Goal: Navigation & Orientation: Find specific page/section

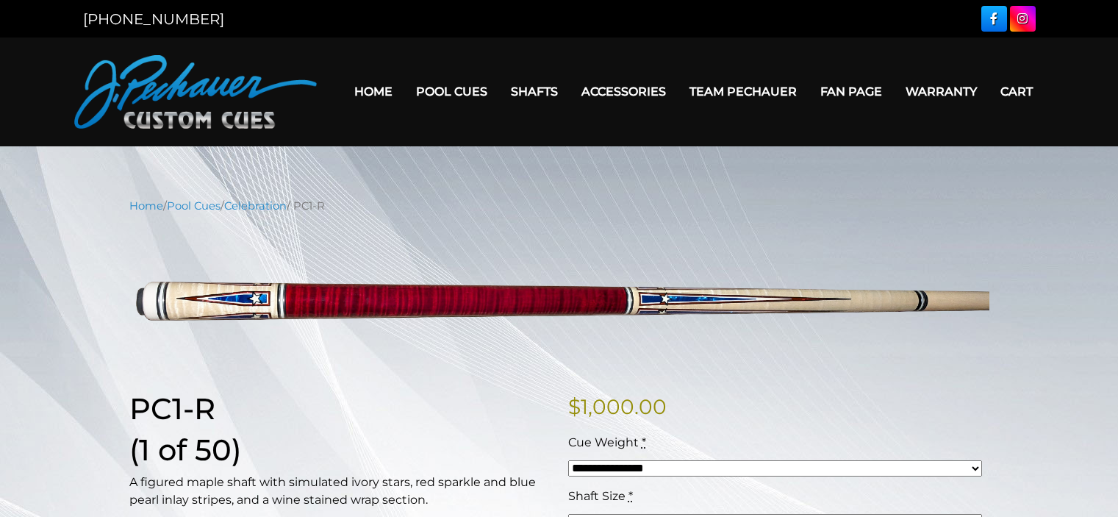
scroll to position [99, 0]
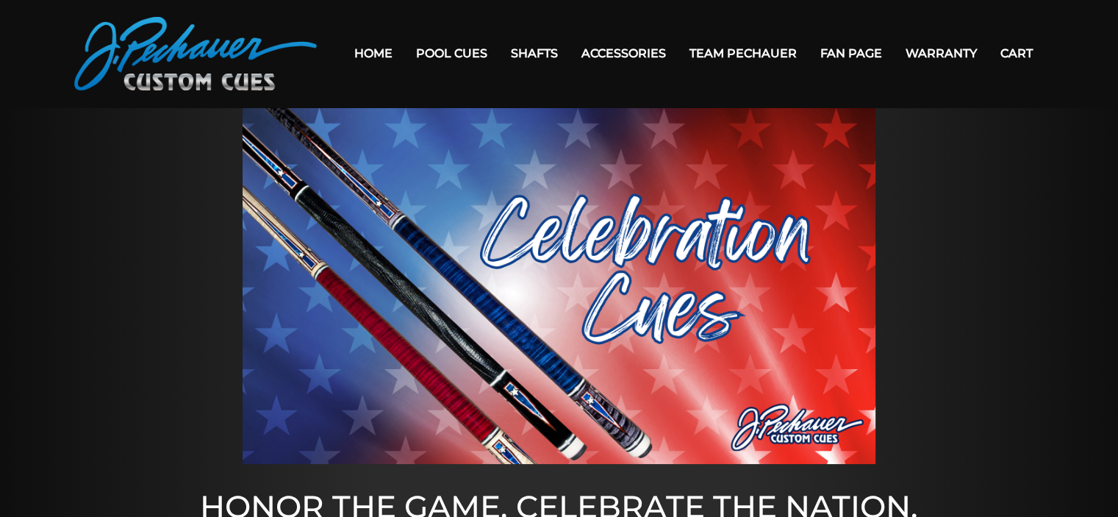
scroll to position [26, 0]
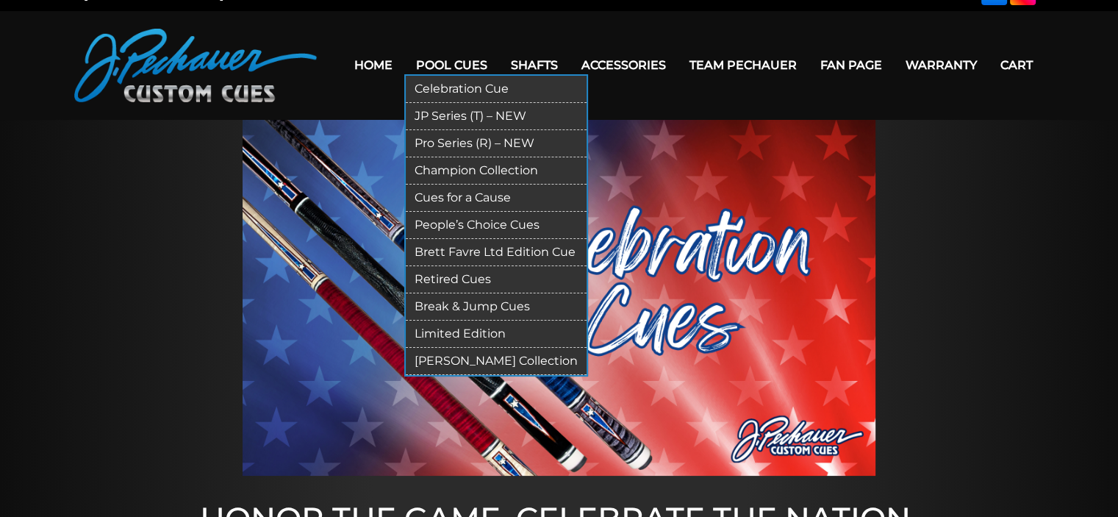
click at [448, 113] on link "JP Series (T) – NEW" at bounding box center [496, 116] width 181 height 27
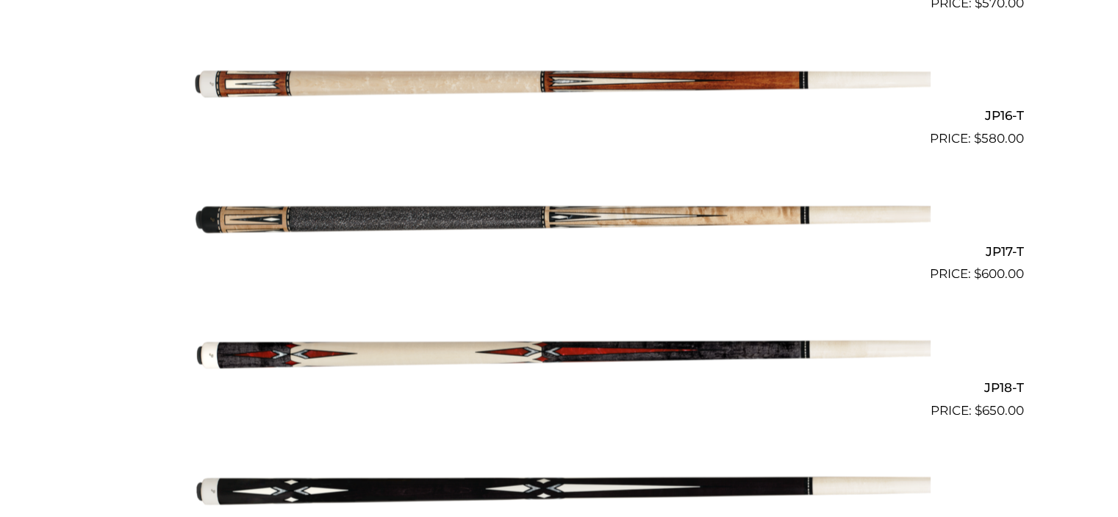
scroll to position [2489, 0]
